Goal: Task Accomplishment & Management: Manage account settings

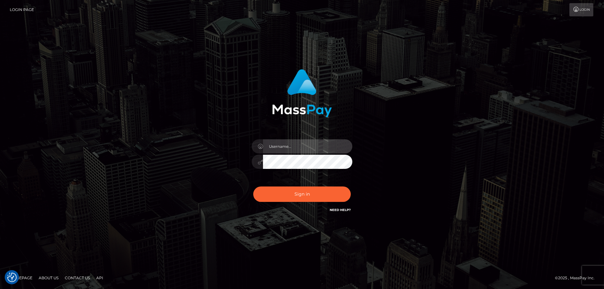
type input "emmy.navach"
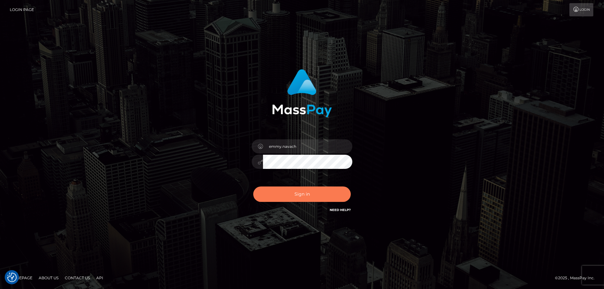
click at [299, 194] on button "Sign in" at bounding box center [302, 194] width 98 height 15
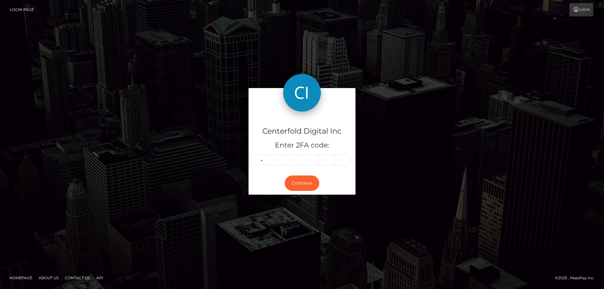
type input "5"
type input "6"
type input "9"
type input "1"
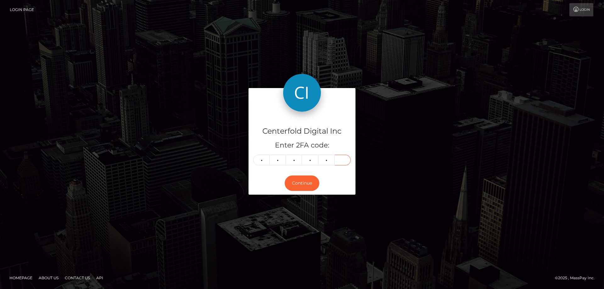
type input "3"
